Goal: Task Accomplishment & Management: Manage account settings

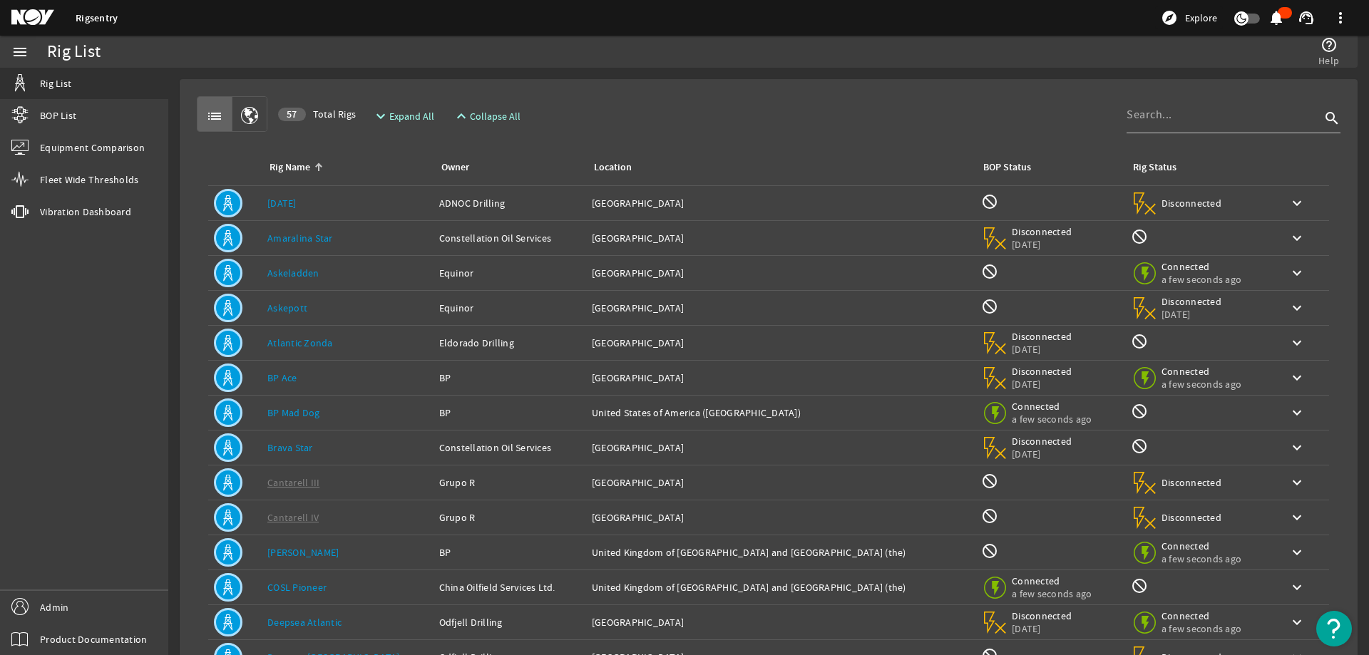
click at [535, 51] on div "Rig List" at bounding box center [373, 52] width 653 height 14
click at [56, 603] on span "Admin" at bounding box center [54, 607] width 29 height 14
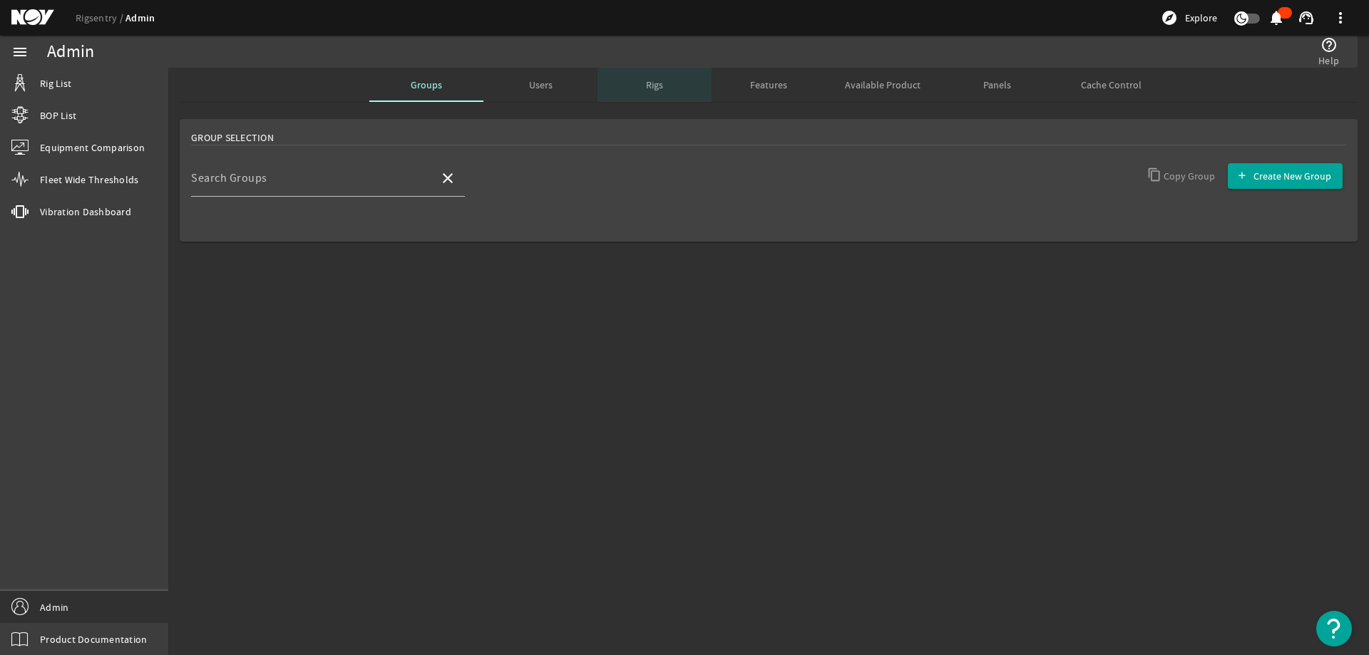
click at [649, 98] on span "Rigs" at bounding box center [654, 85] width 17 height 34
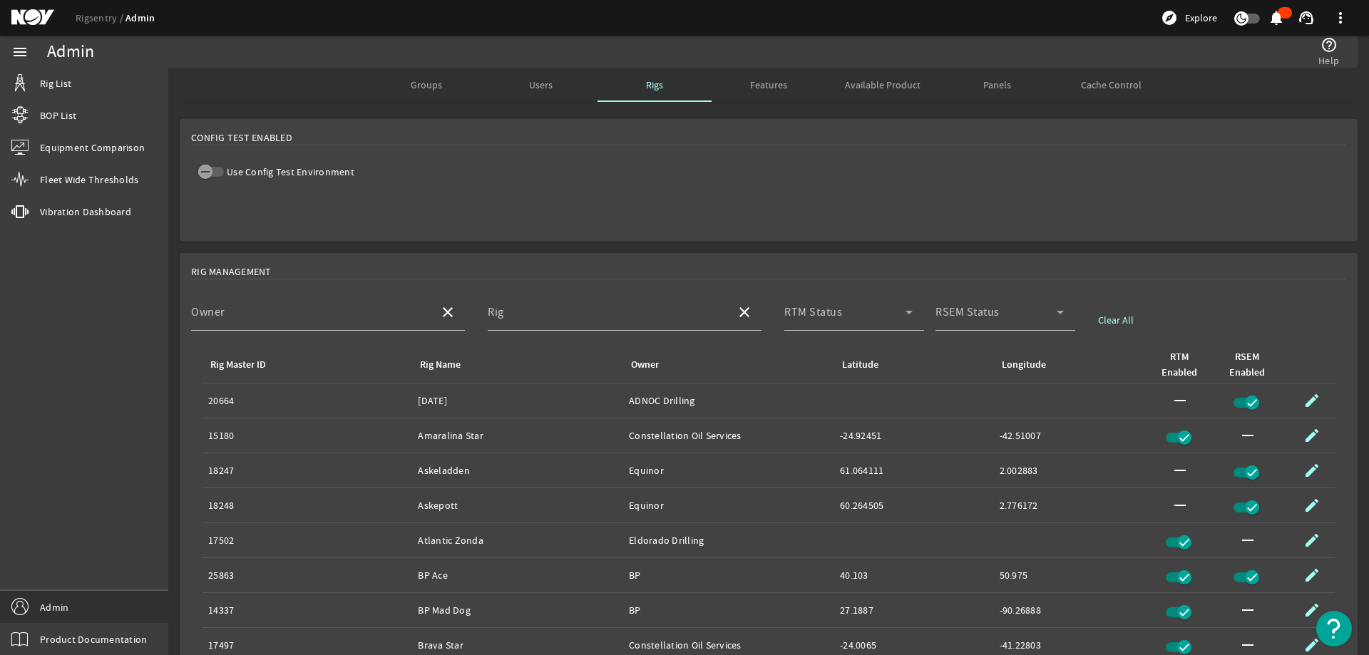
click at [933, 180] on mat-card "Config Test Enabled Use Config Test Environment" at bounding box center [769, 180] width 1178 height 123
